Goal: Information Seeking & Learning: Find specific fact

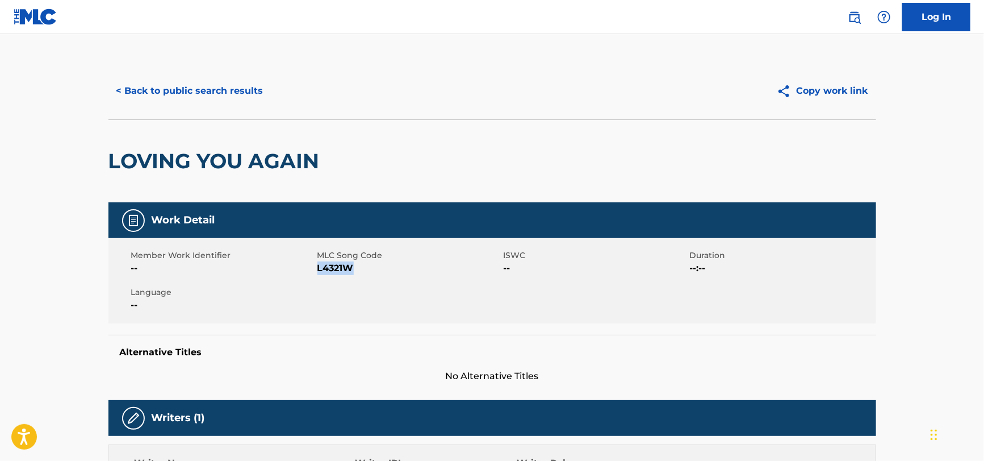
click at [243, 94] on button "< Back to public search results" at bounding box center [189, 91] width 163 height 28
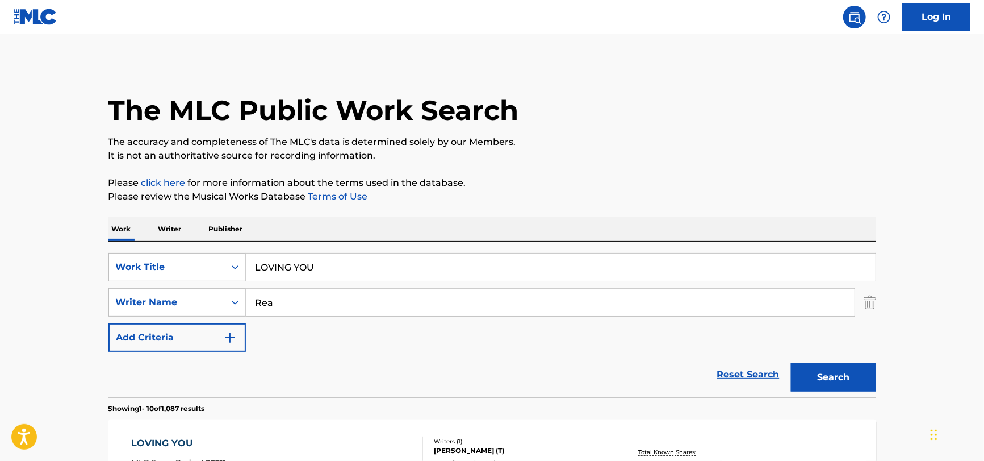
click at [362, 253] on div "SearchWithCriteria51a755bf-0c1e-475b-b9ce-42f9f4dd0242 Work Title LOVING YOU Se…" at bounding box center [492, 319] width 768 height 156
drag, startPoint x: 218, startPoint y: 282, endPoint x: 18, endPoint y: 304, distance: 201.8
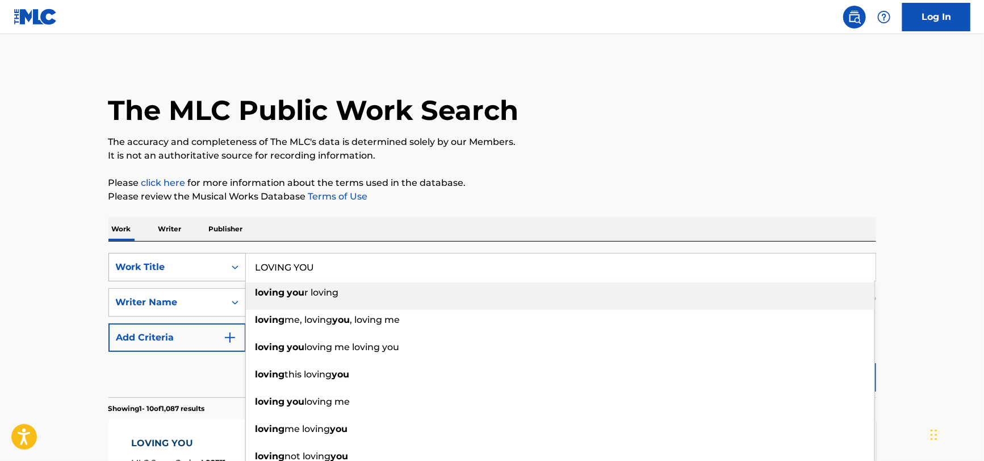
paste input "Falling in Love by [PERSON_NAME]"
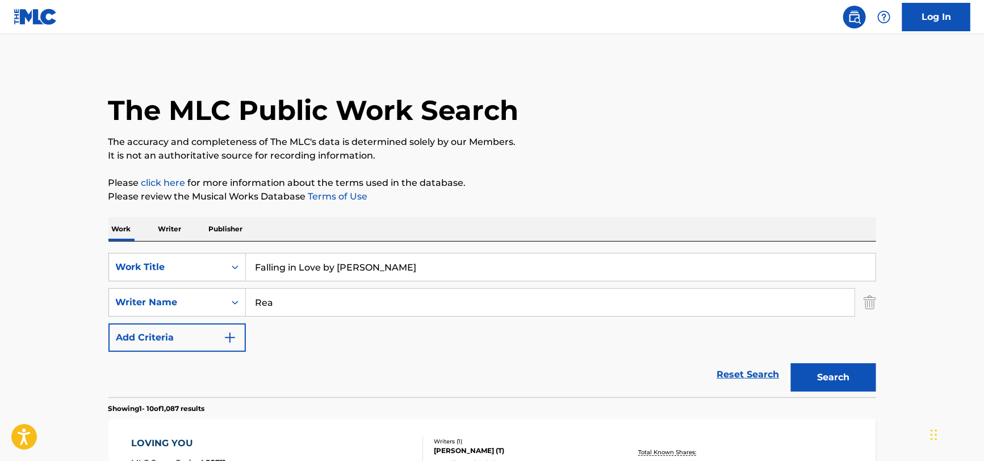
drag, startPoint x: 414, startPoint y: 272, endPoint x: 324, endPoint y: 276, distance: 89.9
click at [324, 276] on input "Falling in Love by [PERSON_NAME]" at bounding box center [561, 266] width 630 height 27
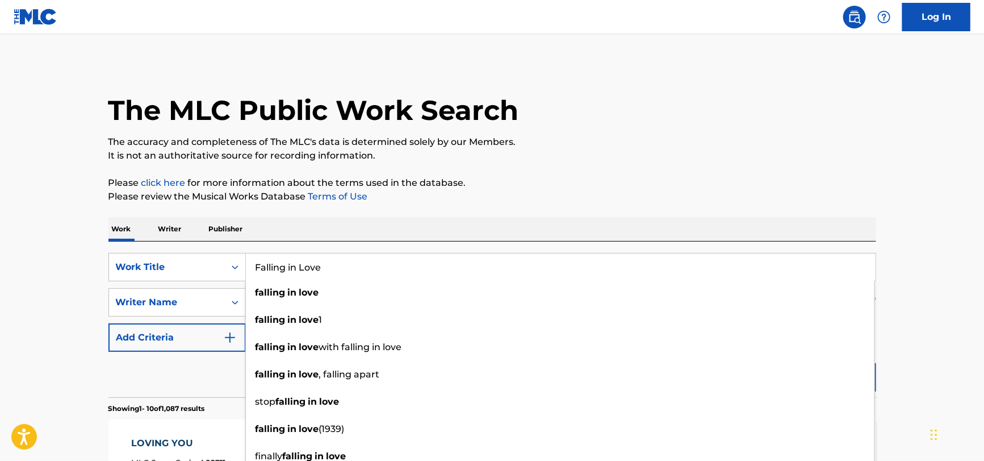
type input "Falling in Love"
click at [195, 367] on div "Reset Search Search" at bounding box center [492, 374] width 768 height 45
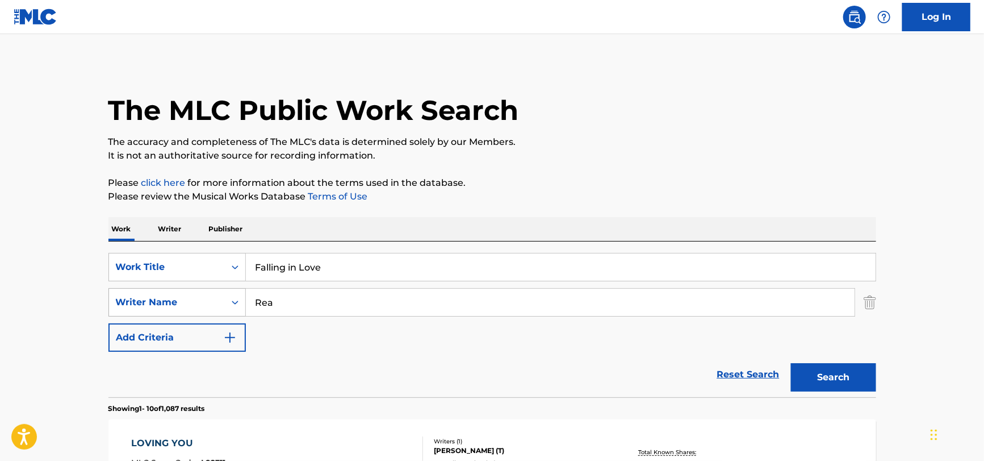
drag, startPoint x: 294, startPoint y: 302, endPoint x: 212, endPoint y: 310, distance: 82.8
click at [212, 310] on div "SearchWithCriteria27590c92-745d-4af8-9186-6f0474db3f46 Writer Name Rea" at bounding box center [492, 302] width 768 height 28
paste input "Falling in Love by [PERSON_NAME]"
drag, startPoint x: 365, startPoint y: 303, endPoint x: 174, endPoint y: 308, distance: 190.4
click at [136, 312] on div "SearchWithCriteria27590c92-745d-4af8-9186-6f0474db3f46 Writer Name Falling in L…" at bounding box center [492, 302] width 768 height 28
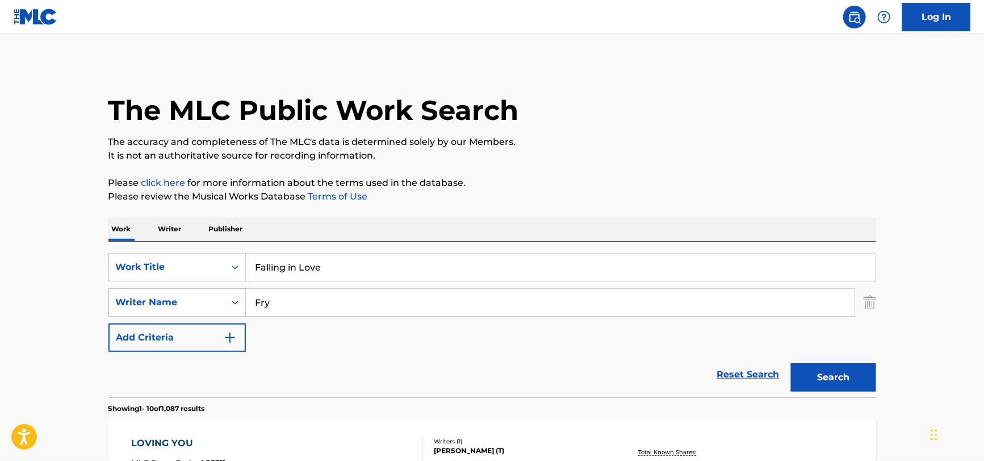
type input "Fry"
click at [791, 363] on button "Search" at bounding box center [833, 377] width 85 height 28
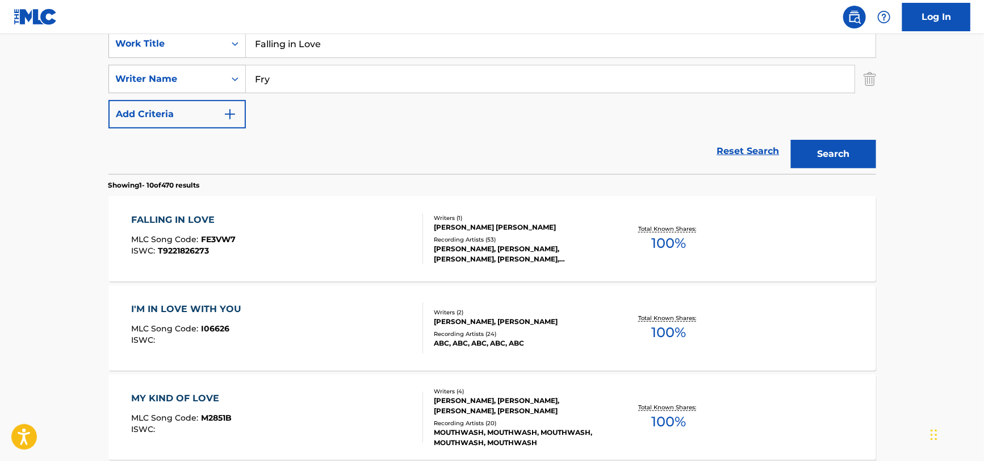
scroll to position [227, 0]
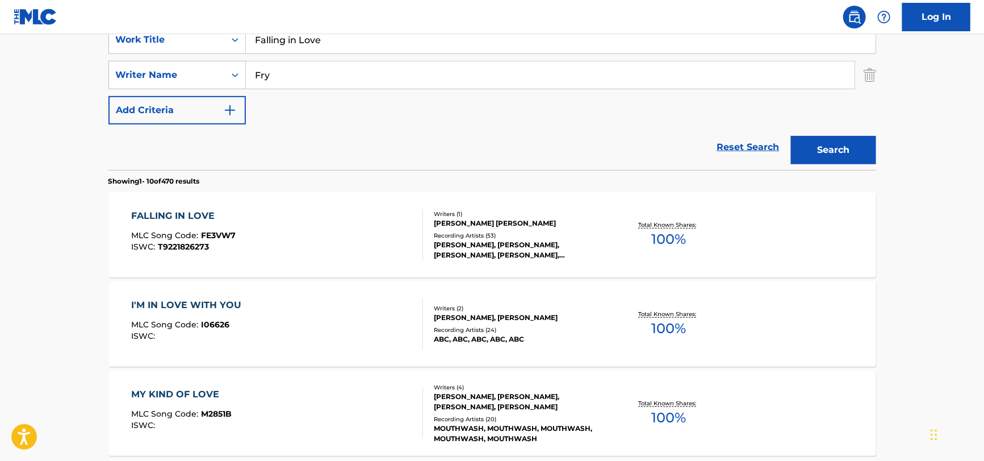
click at [345, 239] on div "FALLING IN LOVE MLC Song Code : FE3VW7 ISWC : T9221826273" at bounding box center [277, 234] width 292 height 51
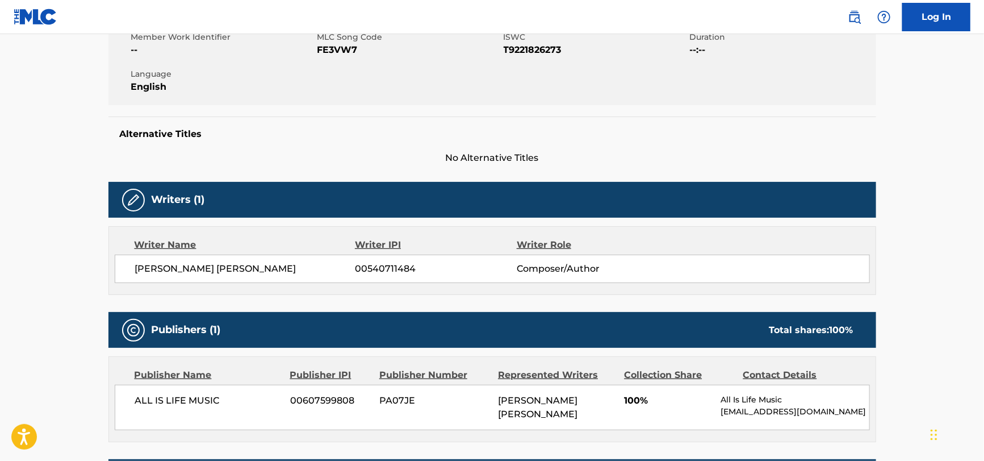
scroll to position [227, 0]
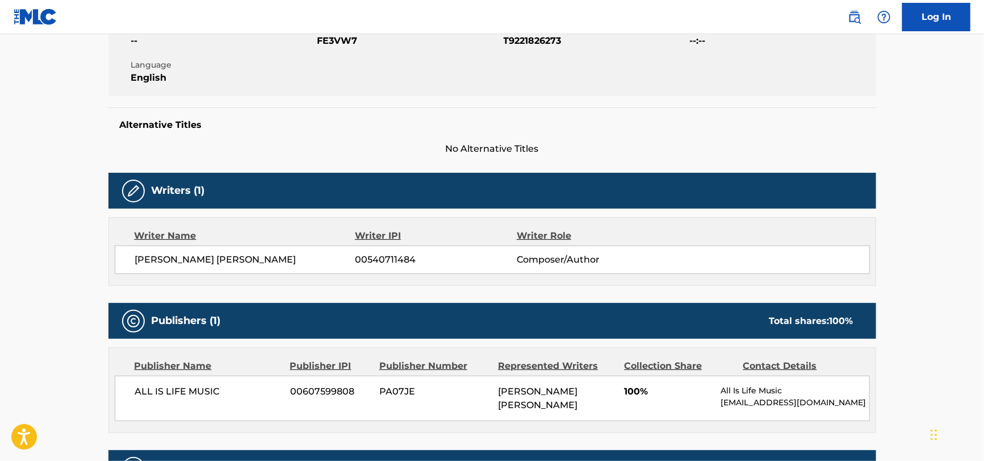
click at [180, 260] on span "[PERSON_NAME] [PERSON_NAME]" at bounding box center [245, 260] width 220 height 14
copy div "[PERSON_NAME] [PERSON_NAME]"
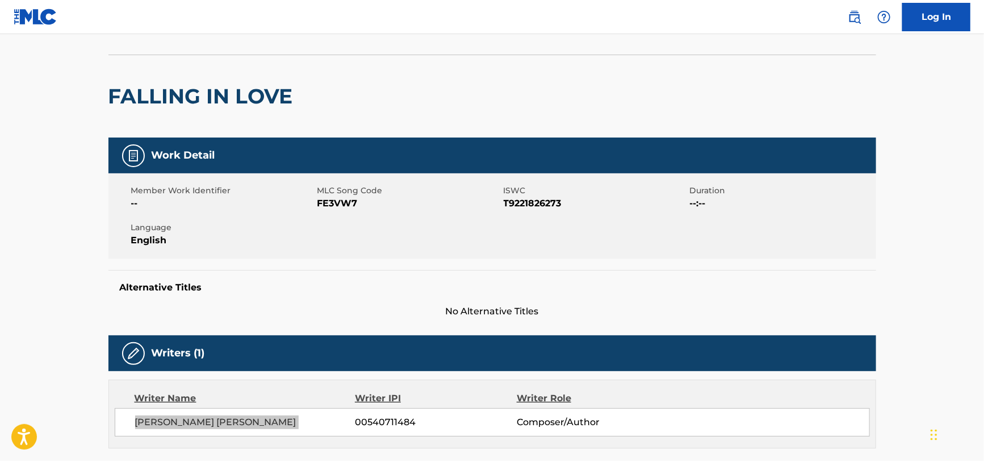
scroll to position [0, 0]
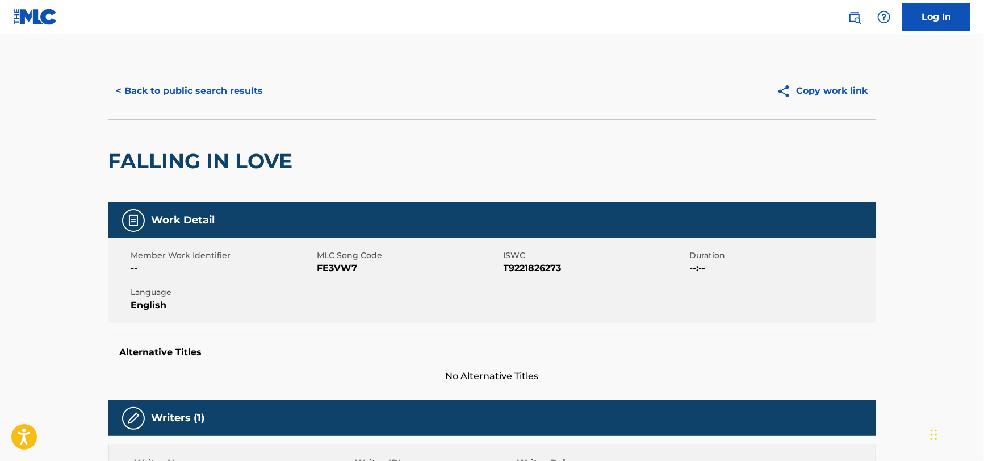
click at [339, 265] on span "FE3VW7" at bounding box center [409, 268] width 183 height 14
copy span "FE3VW7"
click at [536, 265] on span "T9221826273" at bounding box center [595, 268] width 183 height 14
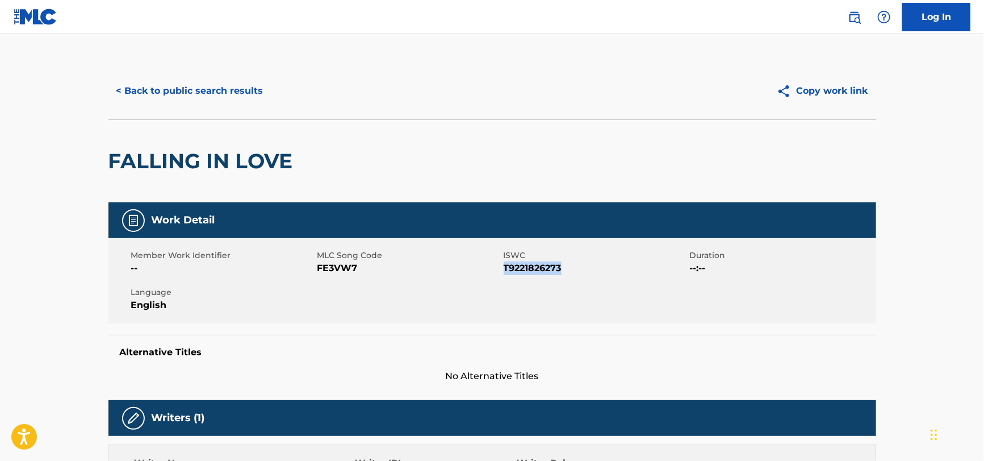
click at [535, 266] on span "T9221826273" at bounding box center [595, 268] width 183 height 14
copy span "T9221826273"
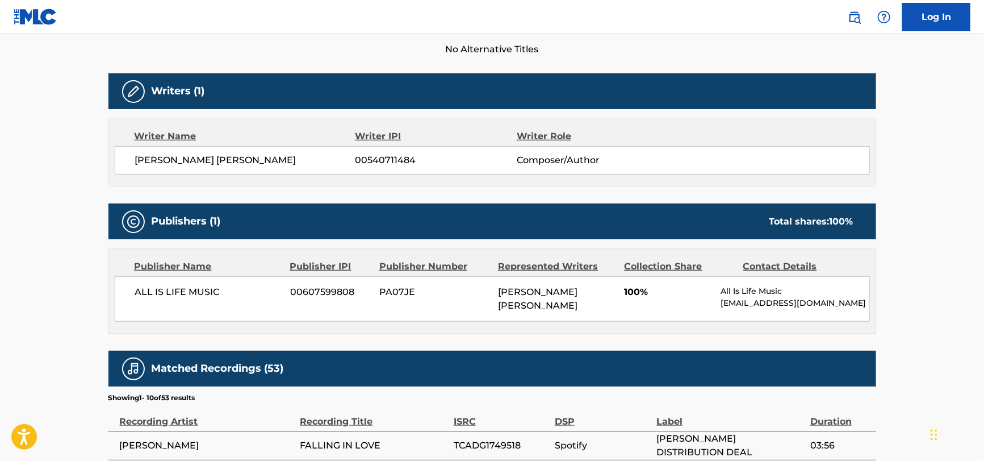
scroll to position [398, 0]
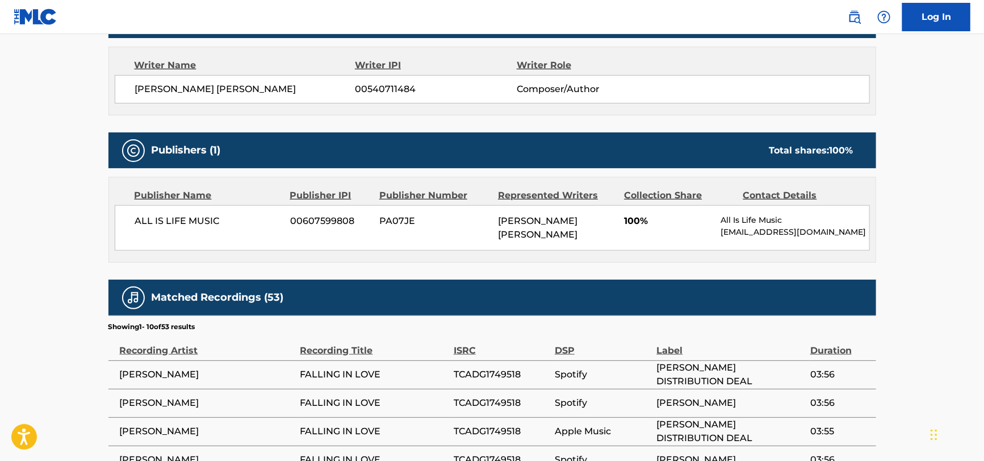
click at [148, 219] on span "ALL IS LIFE MUSIC" at bounding box center [208, 221] width 147 height 14
copy div "ALL IS LIFE MUSIC"
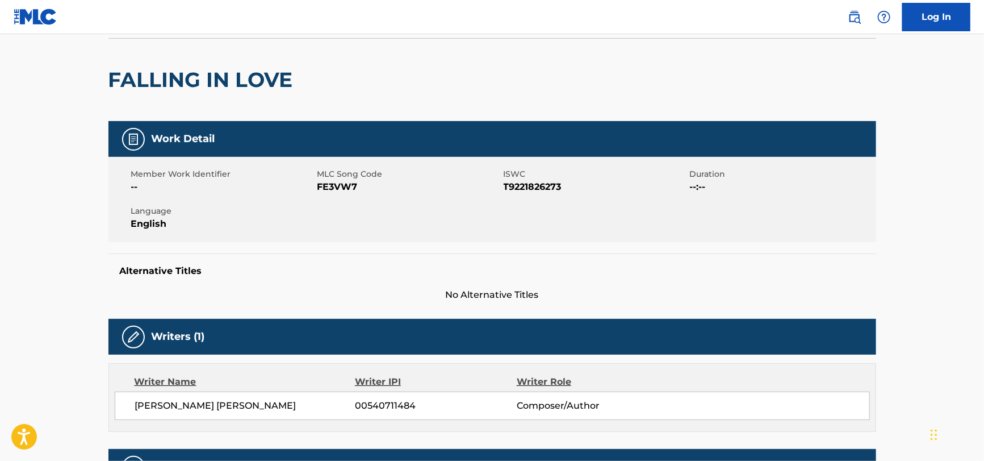
scroll to position [0, 0]
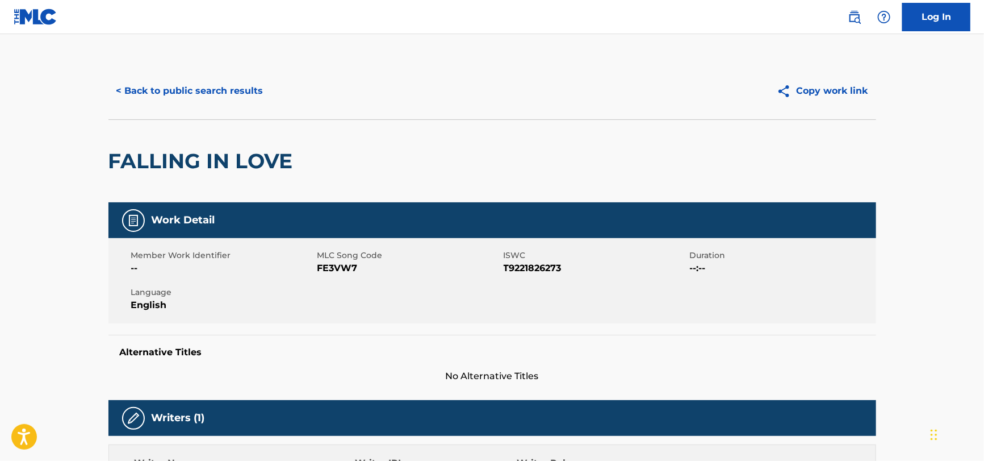
click at [170, 87] on button "< Back to public search results" at bounding box center [189, 91] width 163 height 28
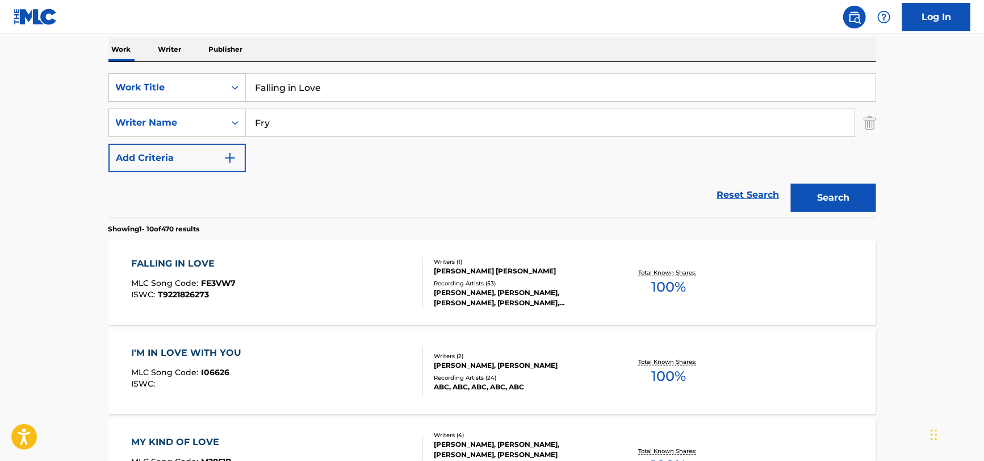
scroll to position [57, 0]
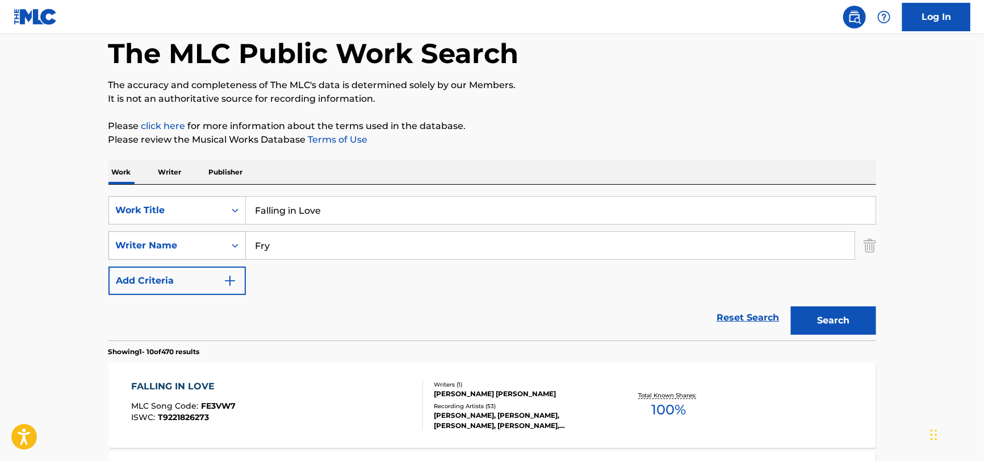
drag, startPoint x: 386, startPoint y: 217, endPoint x: 179, endPoint y: 241, distance: 208.7
click at [125, 232] on div "SearchWithCriteria51a755bf-0c1e-475b-b9ce-42f9f4dd0242 Work Title Falling in Lo…" at bounding box center [492, 245] width 768 height 99
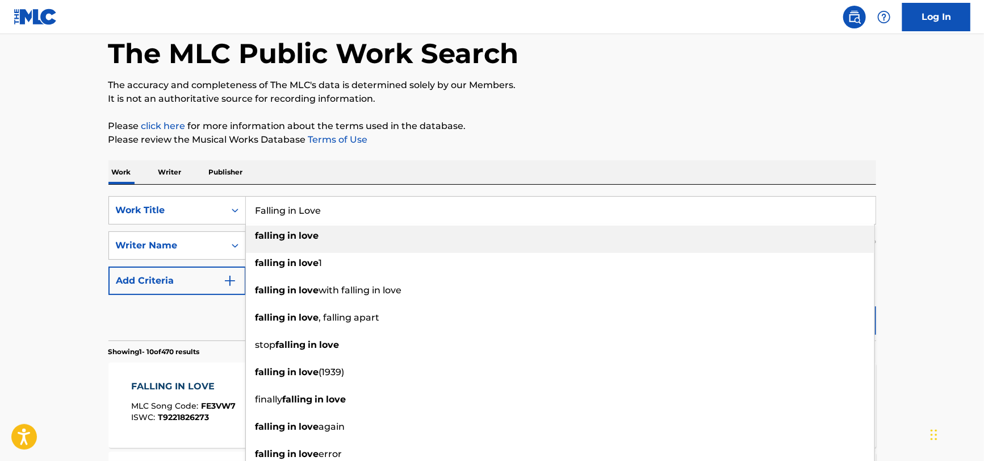
paste input "Place in Me by [PERSON_NAME]"
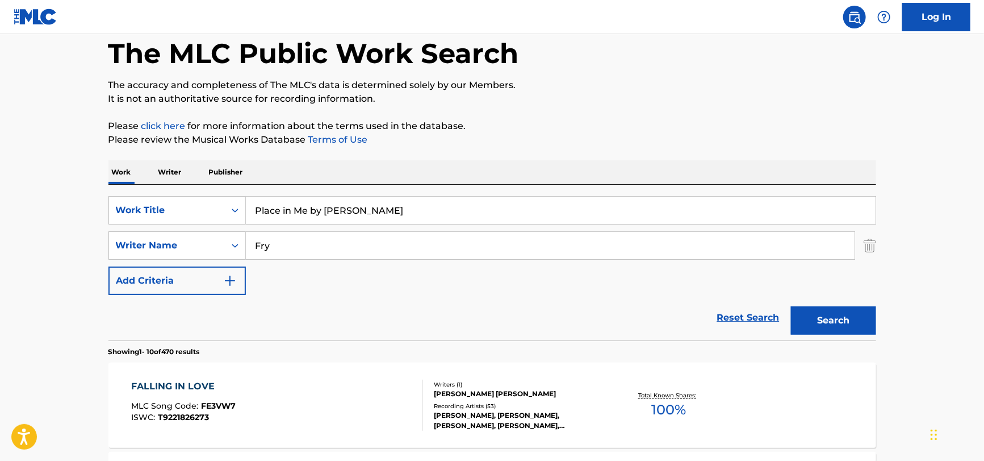
drag, startPoint x: 435, startPoint y: 204, endPoint x: 310, endPoint y: 225, distance: 127.3
click at [310, 225] on div "SearchWithCriteria51a755bf-0c1e-475b-b9ce-42f9f4dd0242 Work Title Place in Me b…" at bounding box center [492, 245] width 768 height 99
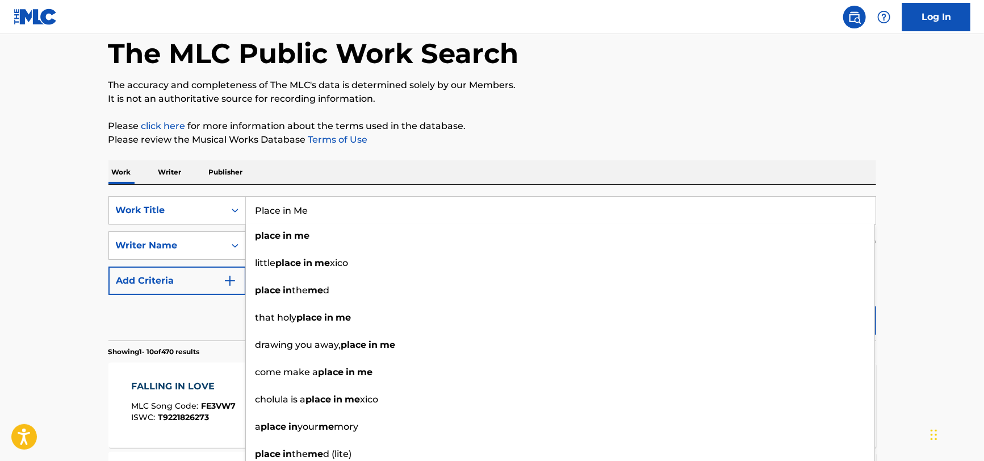
type input "Place in Me"
click at [190, 312] on div "Reset Search Search" at bounding box center [492, 317] width 768 height 45
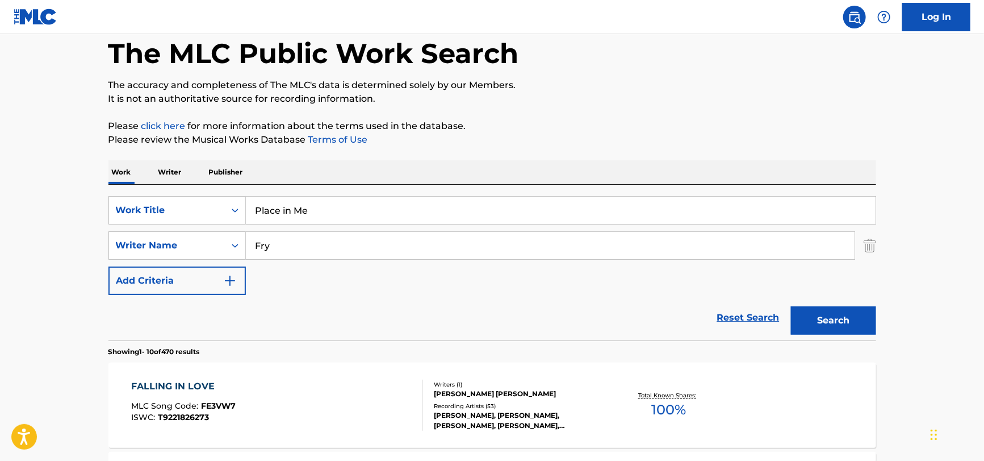
drag, startPoint x: 283, startPoint y: 252, endPoint x: 204, endPoint y: 262, distance: 79.1
click at [204, 262] on div "SearchWithCriteria51a755bf-0c1e-475b-b9ce-42f9f4dd0242 Work Title Place in Me S…" at bounding box center [492, 245] width 768 height 99
paste input "Place in Me by [PERSON_NAME]"
drag, startPoint x: 352, startPoint y: 249, endPoint x: 140, endPoint y: 271, distance: 213.0
click at [140, 271] on div "SearchWithCriteria51a755bf-0c1e-475b-b9ce-42f9f4dd0242 Work Title Place in Me S…" at bounding box center [492, 245] width 768 height 99
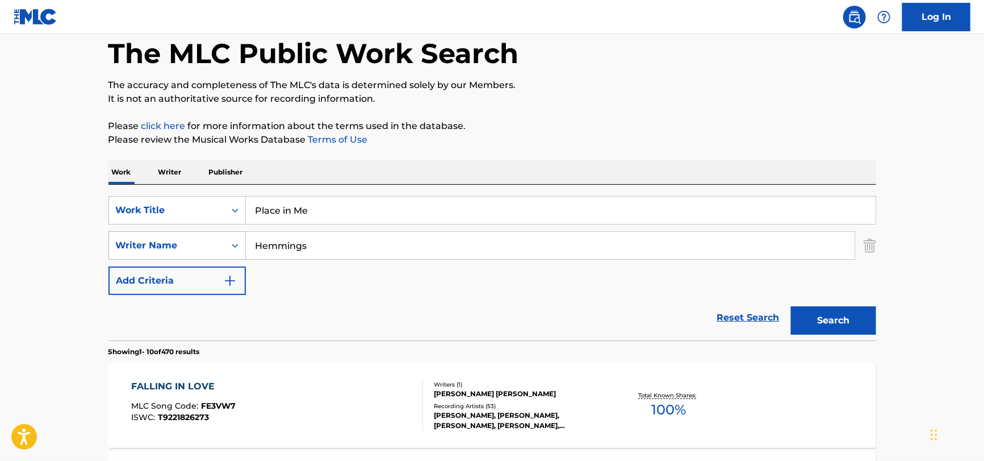
type input "Hemmings"
click at [791, 306] on button "Search" at bounding box center [833, 320] width 85 height 28
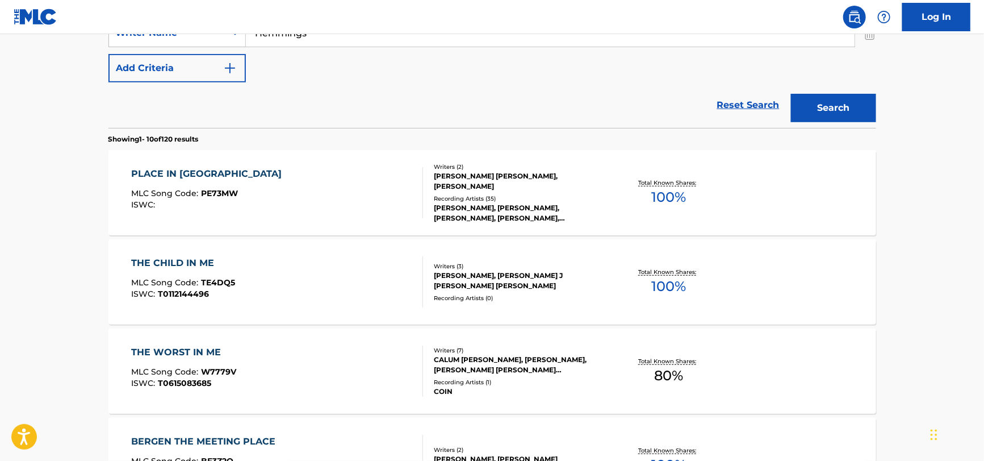
scroll to position [283, 0]
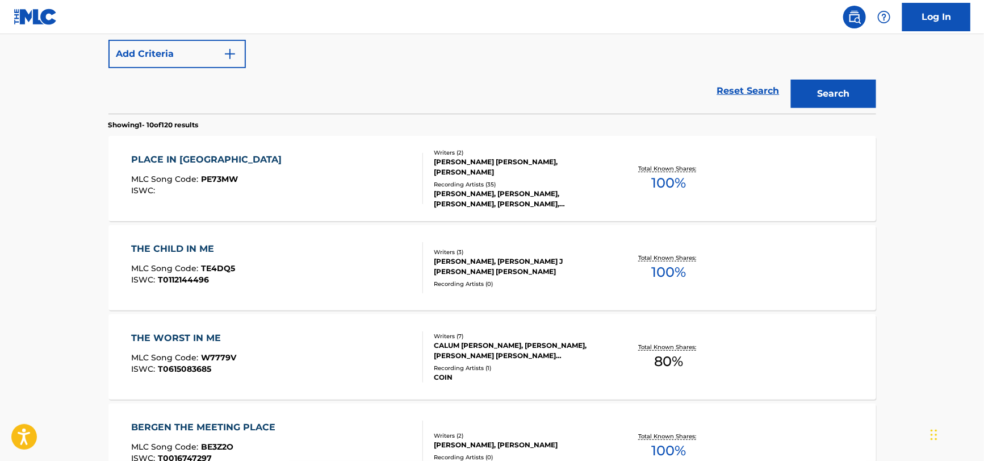
click at [255, 189] on div "PLACE IN ME MLC Song Code : PE73MW ISWC :" at bounding box center [277, 178] width 292 height 51
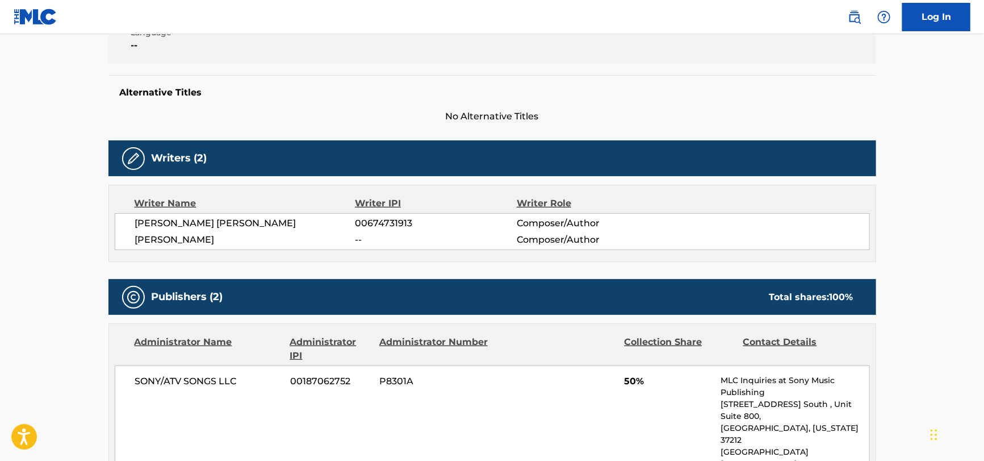
scroll to position [114, 0]
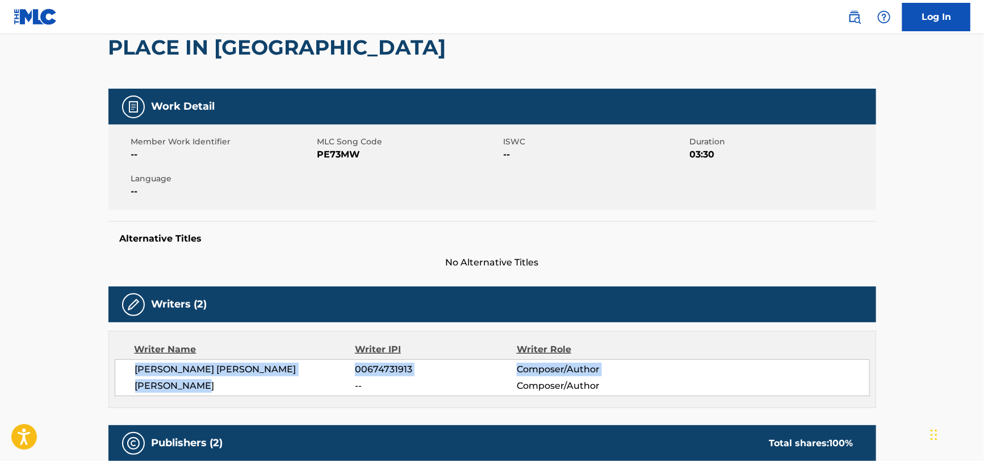
drag, startPoint x: 131, startPoint y: 362, endPoint x: 220, endPoint y: 394, distance: 94.7
click at [220, 394] on div "[PERSON_NAME] [PERSON_NAME] 00674731913 Composer/Author [PERSON_NAME] -- Compos…" at bounding box center [493, 377] width 756 height 37
copy div "[PERSON_NAME] [PERSON_NAME] 00674731913 Composer/Author [PERSON_NAME]"
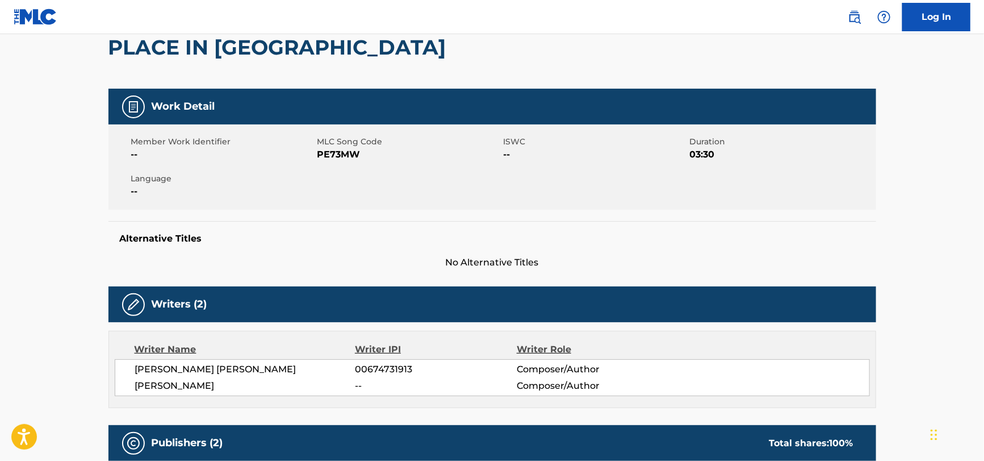
click at [322, 160] on span "PE73MW" at bounding box center [409, 155] width 183 height 14
copy span "PE73MW"
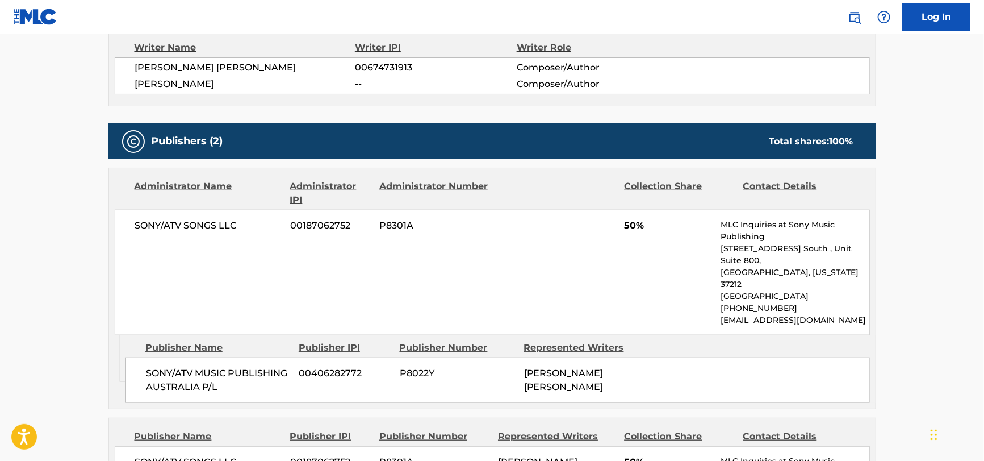
scroll to position [511, 0]
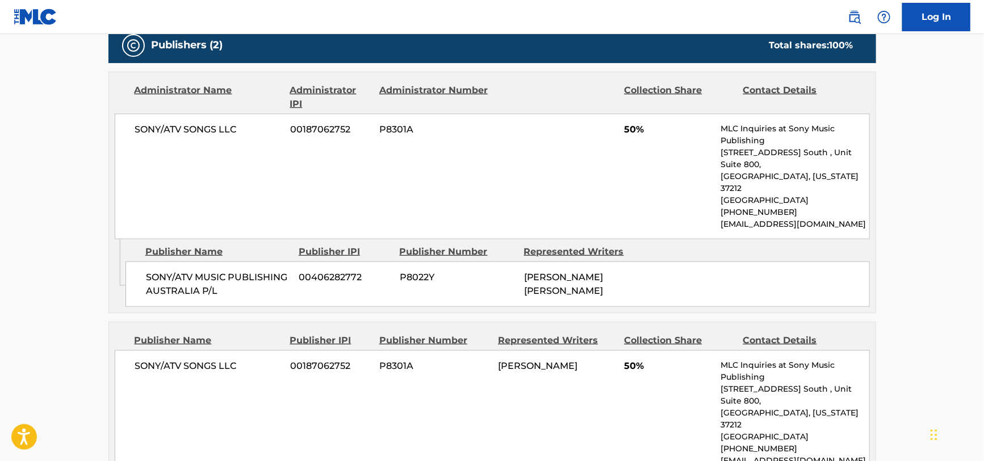
click at [203, 157] on div "SONY/ATV SONGS LLC 00187062752 P8301A 50% MLC Inquiries at Sony Music Publishin…" at bounding box center [493, 177] width 756 height 126
copy div "SONY/ATV SONGS LLC"
click at [202, 270] on span "SONY/ATV MUSIC PUBLISHING AUSTRALIA P/L" at bounding box center [218, 283] width 145 height 27
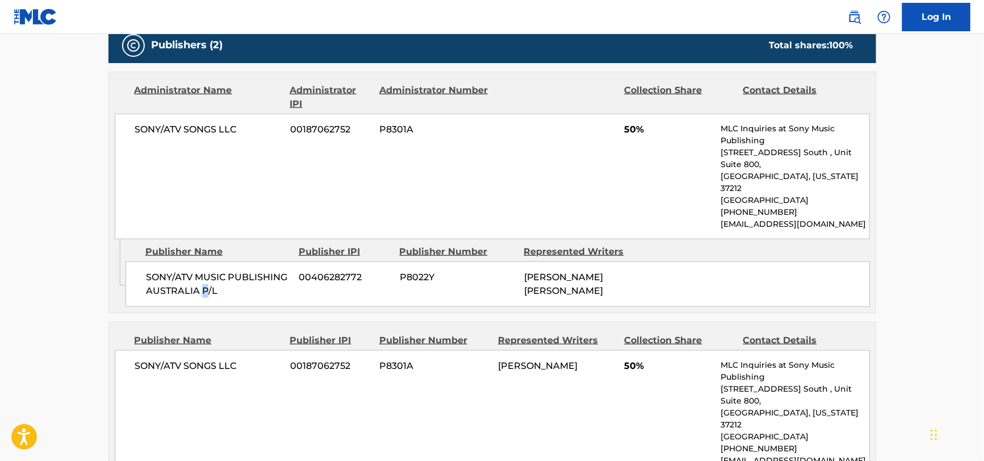
click at [202, 270] on span "SONY/ATV MUSIC PUBLISHING AUSTRALIA P/L" at bounding box center [218, 283] width 145 height 27
copy div "SONY/ATV MUSIC PUBLISHING AUSTRALIA P/L"
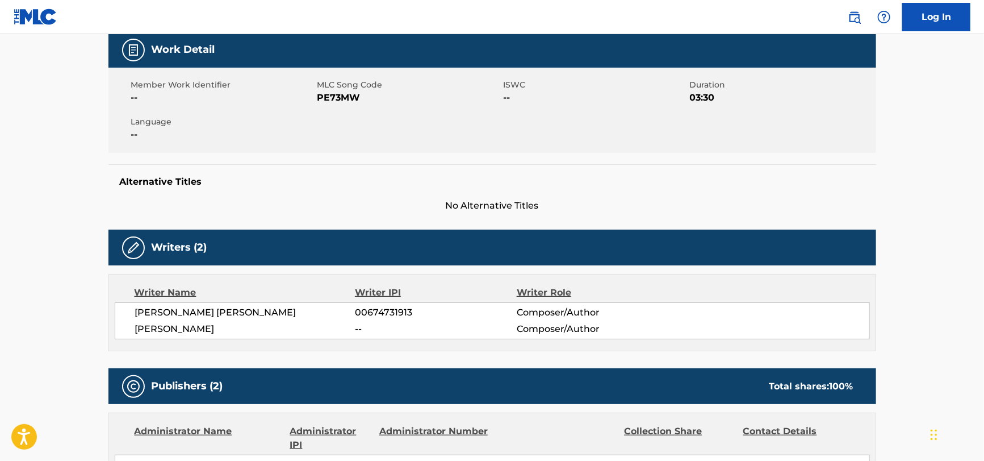
scroll to position [0, 0]
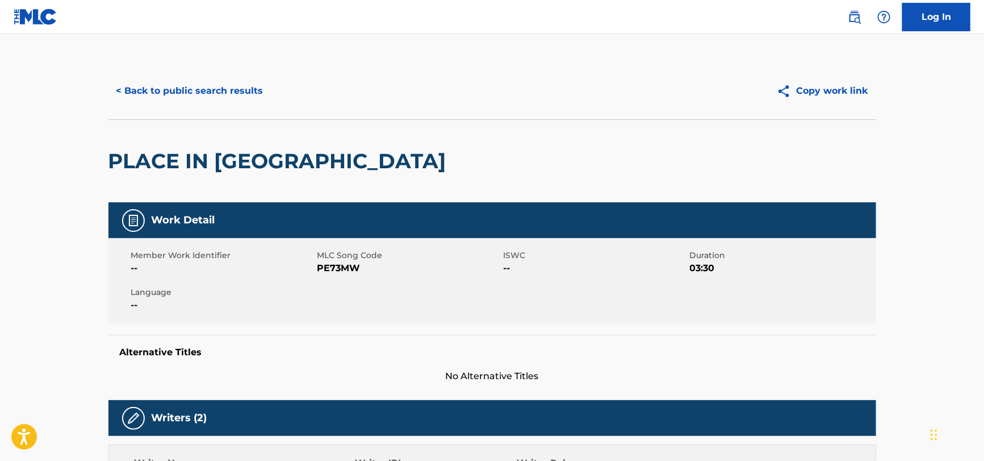
click at [199, 90] on button "< Back to public search results" at bounding box center [189, 91] width 163 height 28
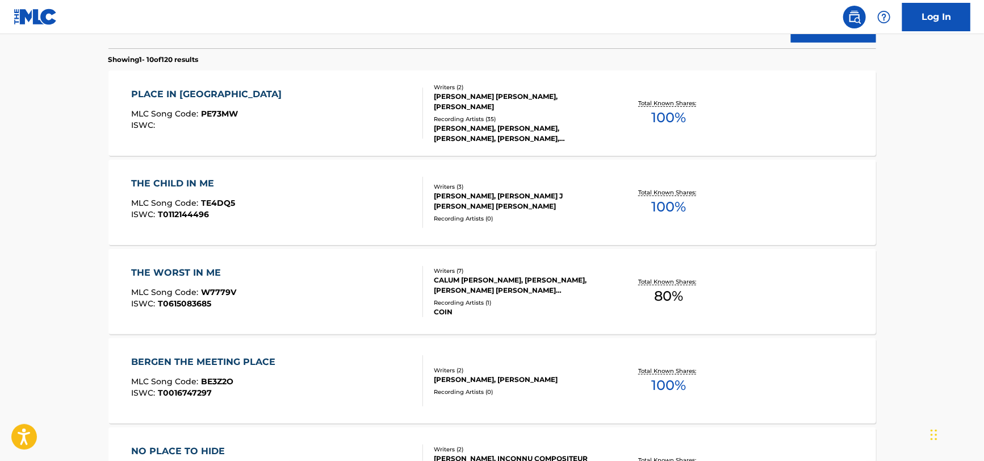
scroll to position [8, 0]
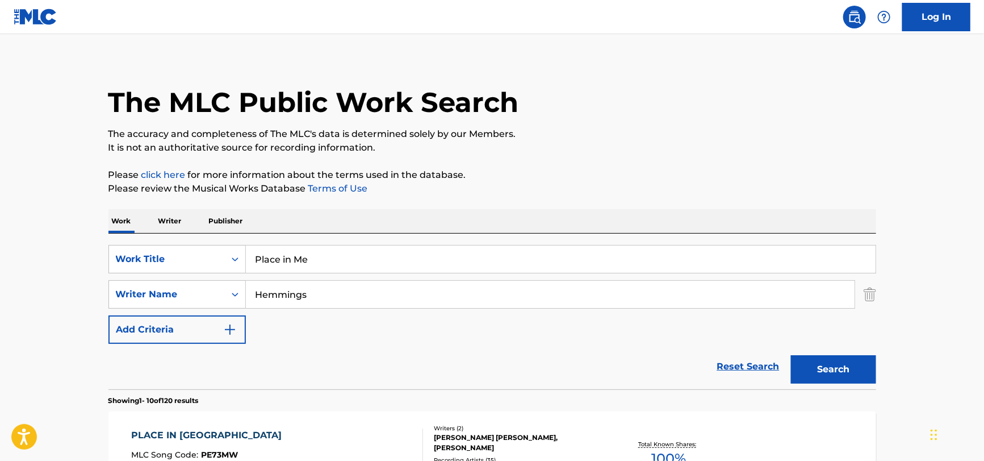
drag, startPoint x: 377, startPoint y: 247, endPoint x: 114, endPoint y: 275, distance: 264.5
click at [113, 281] on div "SearchWithCriteria51a755bf-0c1e-475b-b9ce-42f9f4dd0242 Work Title Place in Me S…" at bounding box center [492, 294] width 768 height 99
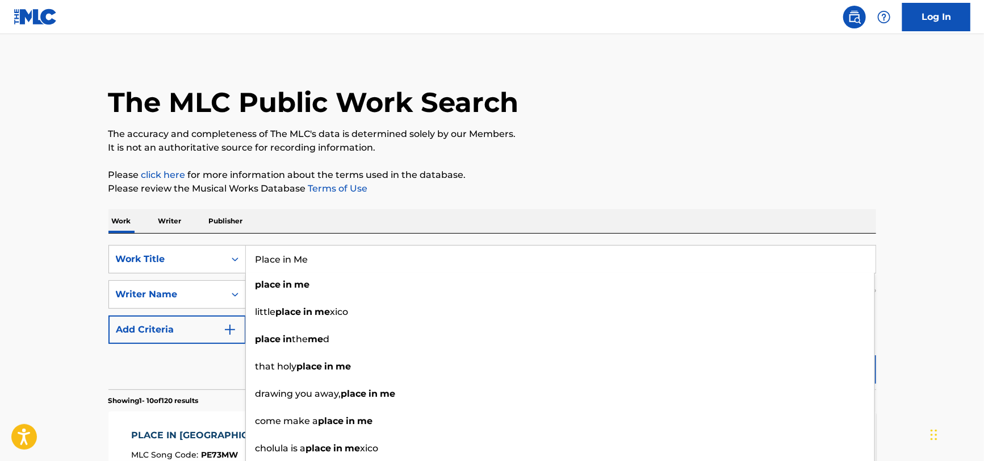
paste input "Not a King by [PERSON_NAME]"
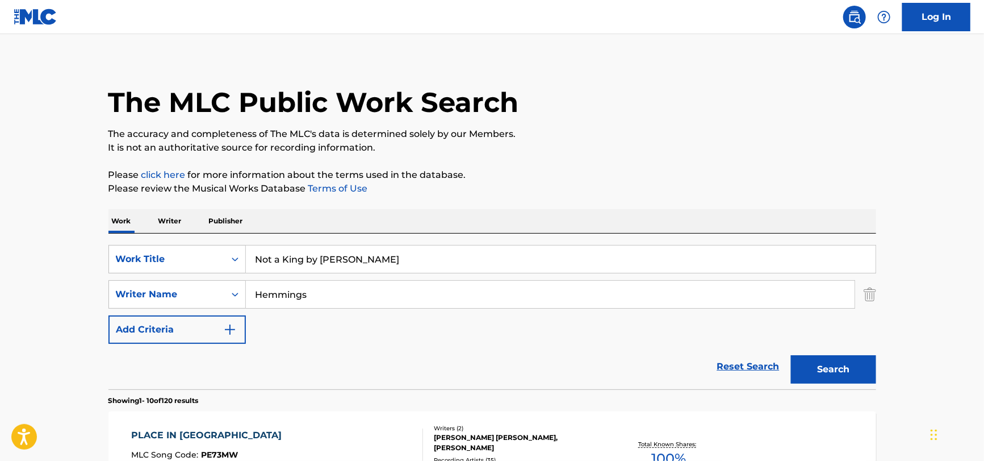
drag, startPoint x: 398, startPoint y: 260, endPoint x: 302, endPoint y: 266, distance: 96.2
click at [302, 266] on input "Not a King by [PERSON_NAME]" at bounding box center [561, 258] width 630 height 27
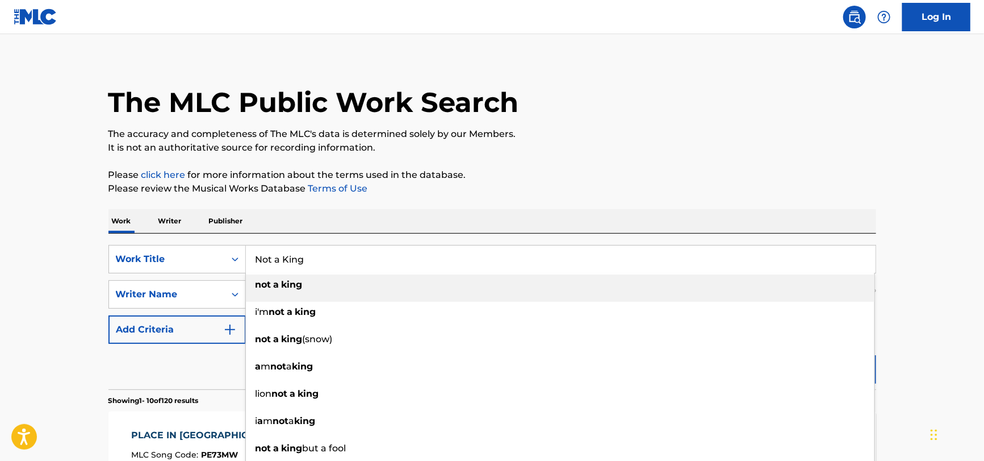
type input "Not a King"
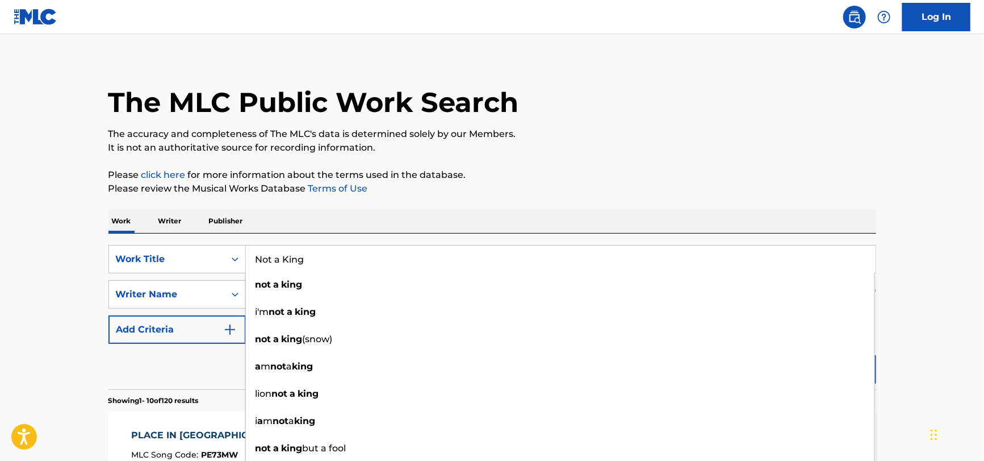
click at [147, 353] on div "Reset Search Search" at bounding box center [492, 366] width 768 height 45
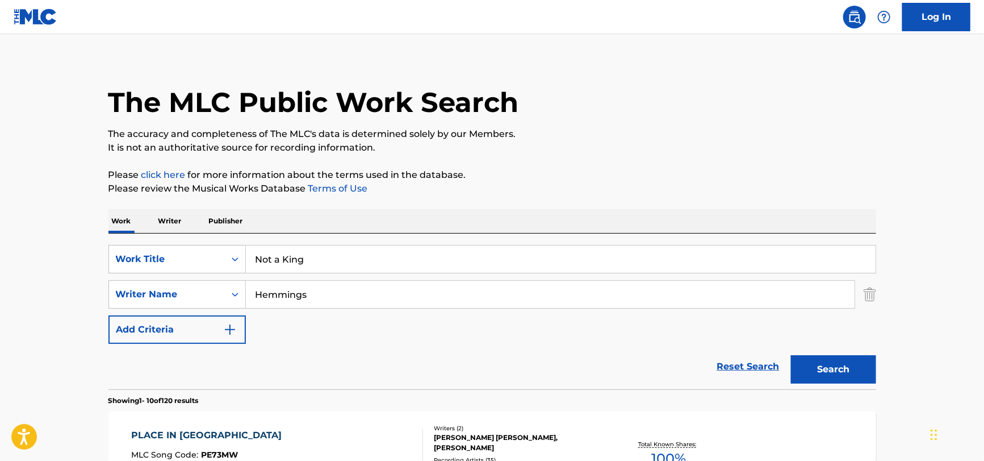
click at [289, 291] on input "Hemmings" at bounding box center [550, 294] width 609 height 27
click at [288, 292] on input "Hemmings" at bounding box center [550, 294] width 609 height 27
click at [287, 292] on input "Hemmings" at bounding box center [550, 294] width 609 height 27
paste input "Faber"
type input "Faber"
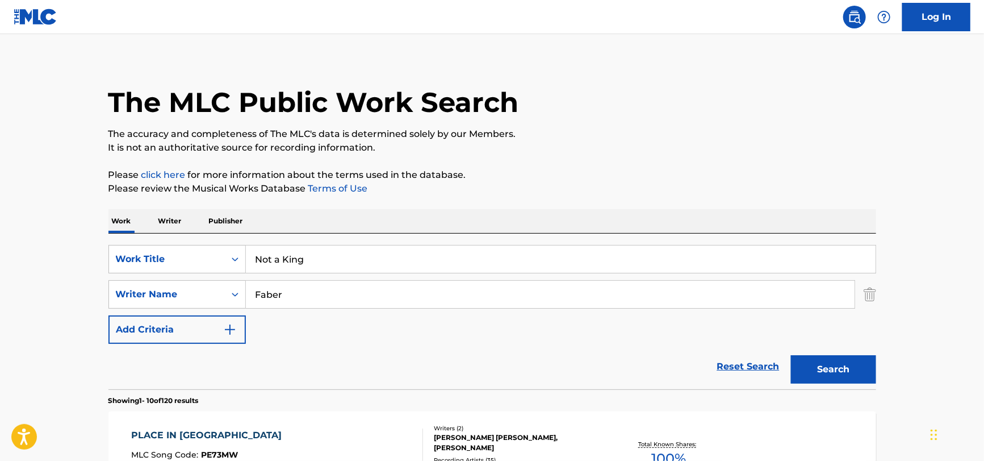
click at [791, 355] on button "Search" at bounding box center [833, 369] width 85 height 28
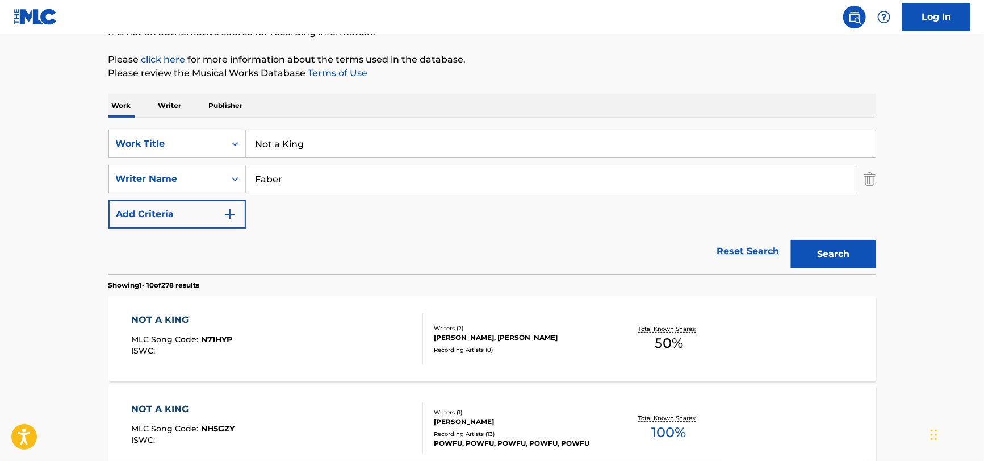
scroll to position [178, 0]
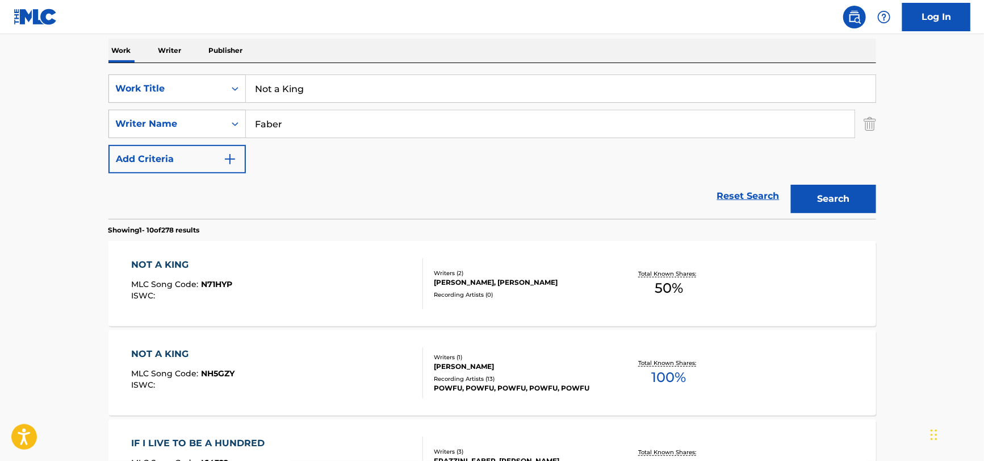
click at [192, 376] on span "MLC Song Code :" at bounding box center [166, 373] width 70 height 10
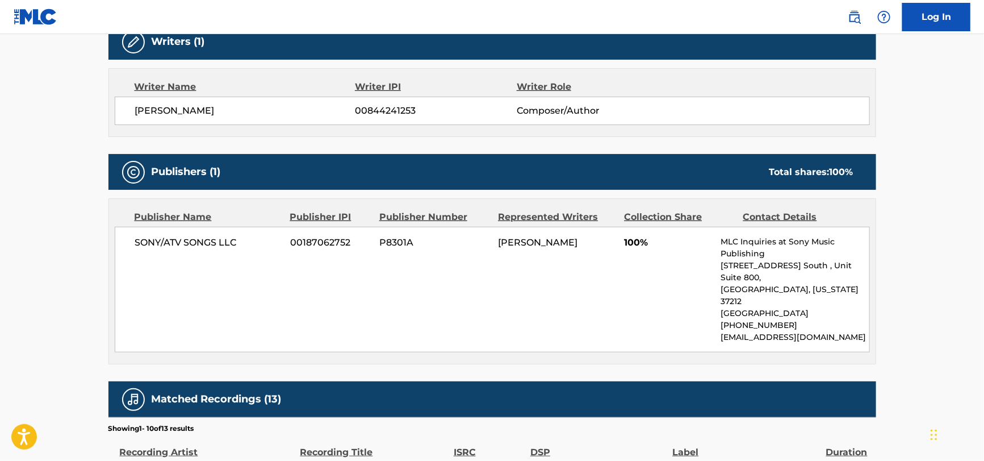
scroll to position [398, 0]
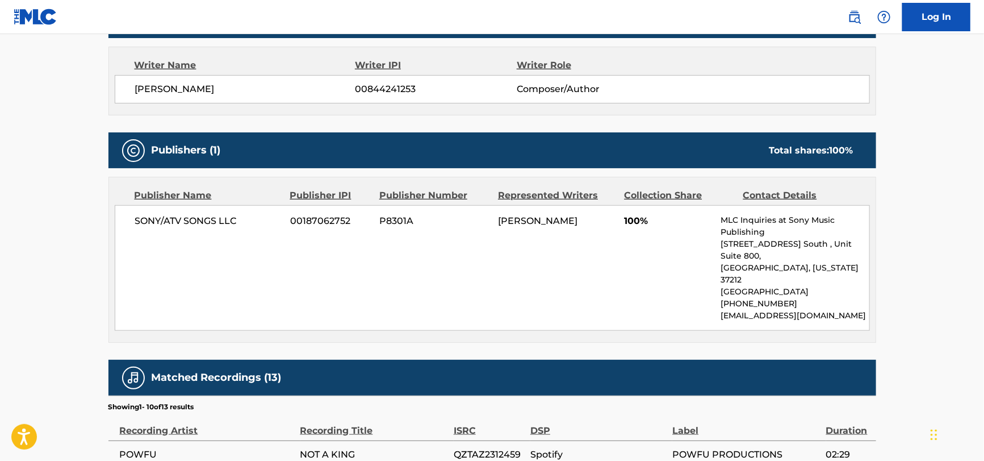
click at [153, 215] on span "SONY/ATV SONGS LLC" at bounding box center [208, 221] width 147 height 14
copy div "SONY/ATV SONGS LLC"
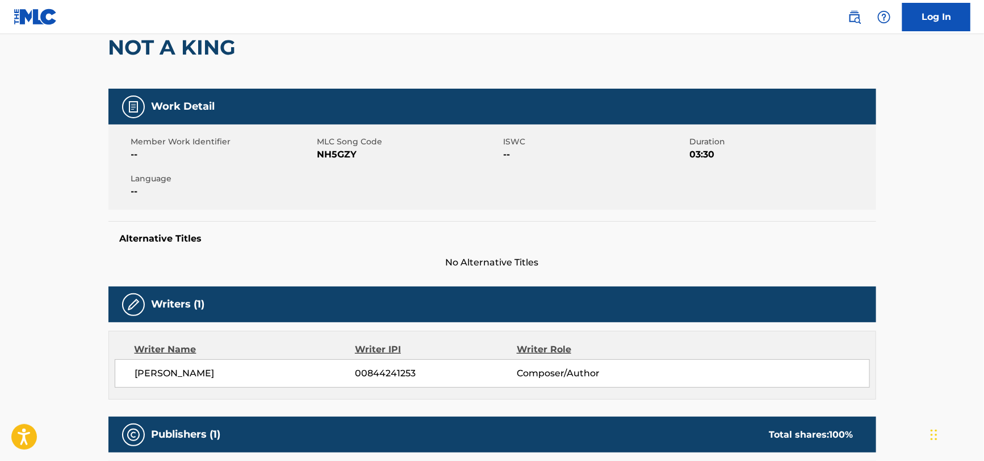
click at [332, 149] on span "NH5GZY" at bounding box center [409, 155] width 183 height 14
copy span "NH5GZY"
